Goal: Find specific page/section: Find specific page/section

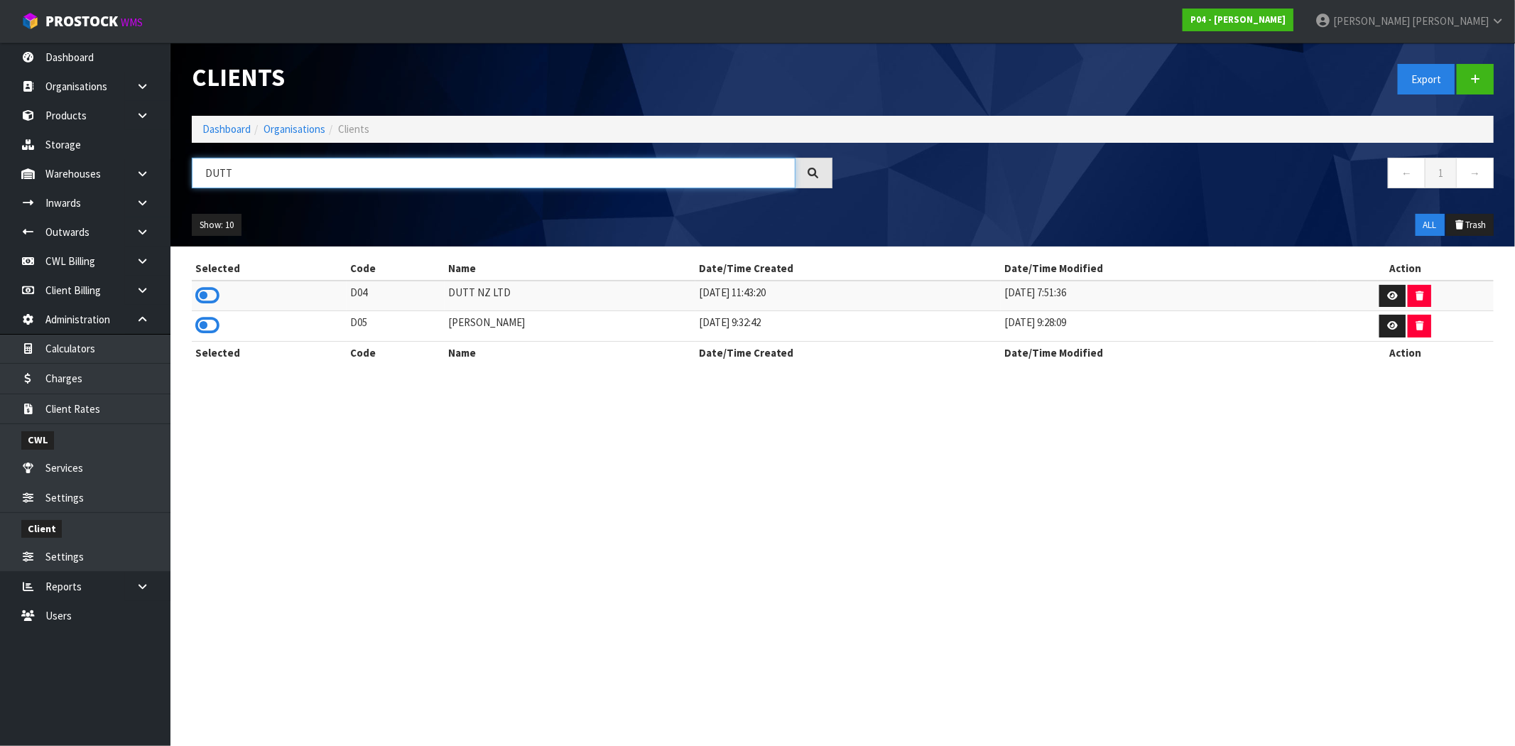
click at [296, 175] on input "DUTT" at bounding box center [494, 173] width 604 height 31
type input "D"
